Goal: Browse casually

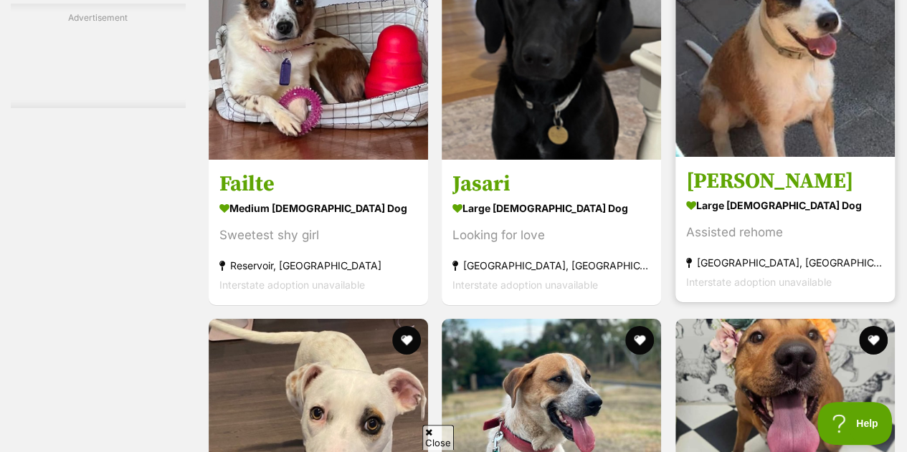
scroll to position [7757, 0]
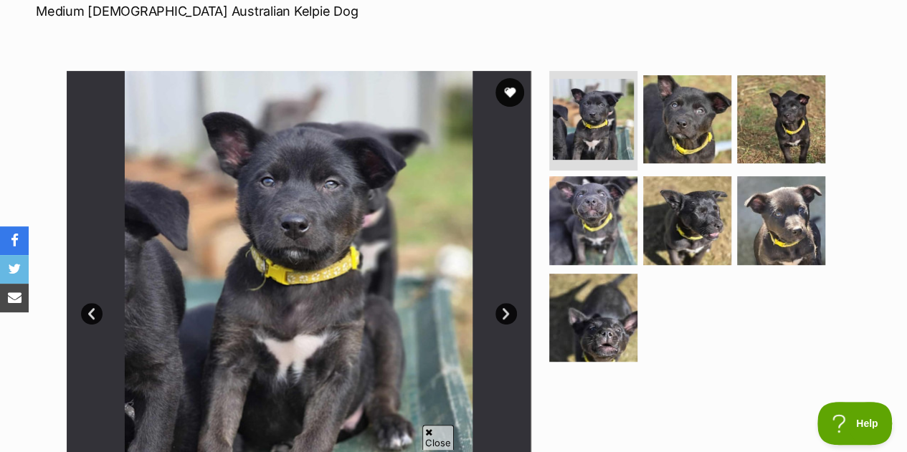
scroll to position [287, 0]
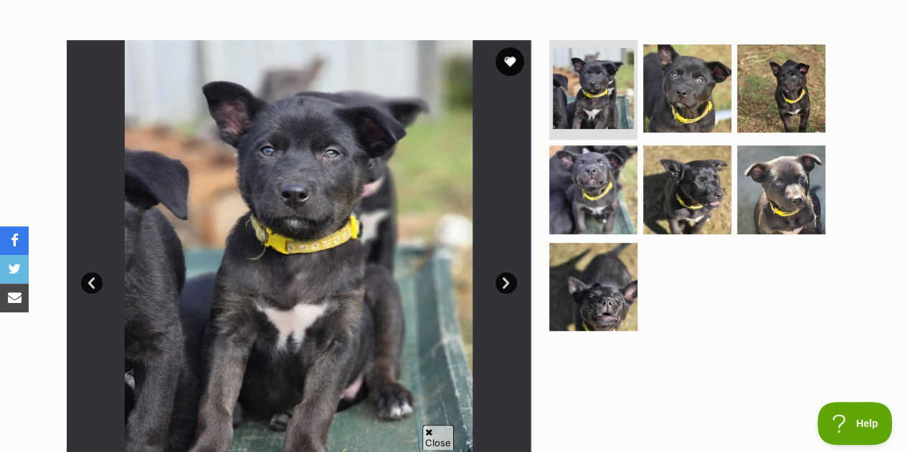
click at [506, 272] on link "Next" at bounding box center [506, 283] width 22 height 22
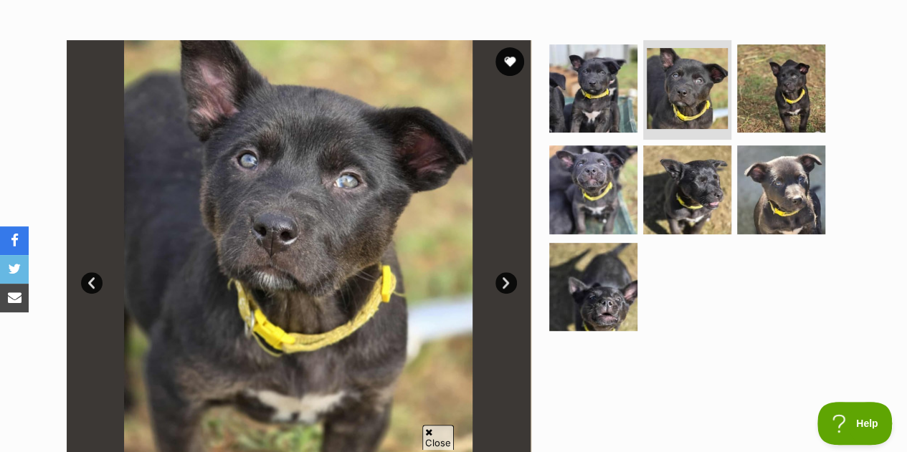
click at [505, 272] on link "Next" at bounding box center [506, 283] width 22 height 22
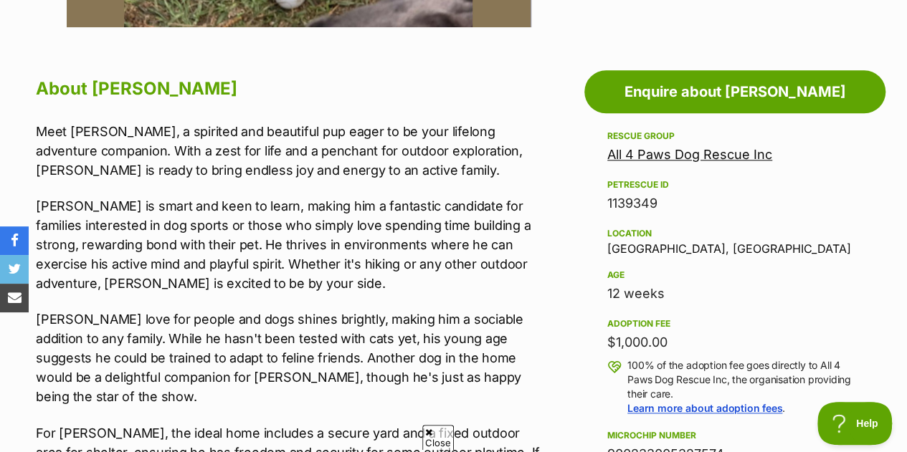
scroll to position [860, 0]
